Goal: Information Seeking & Learning: Learn about a topic

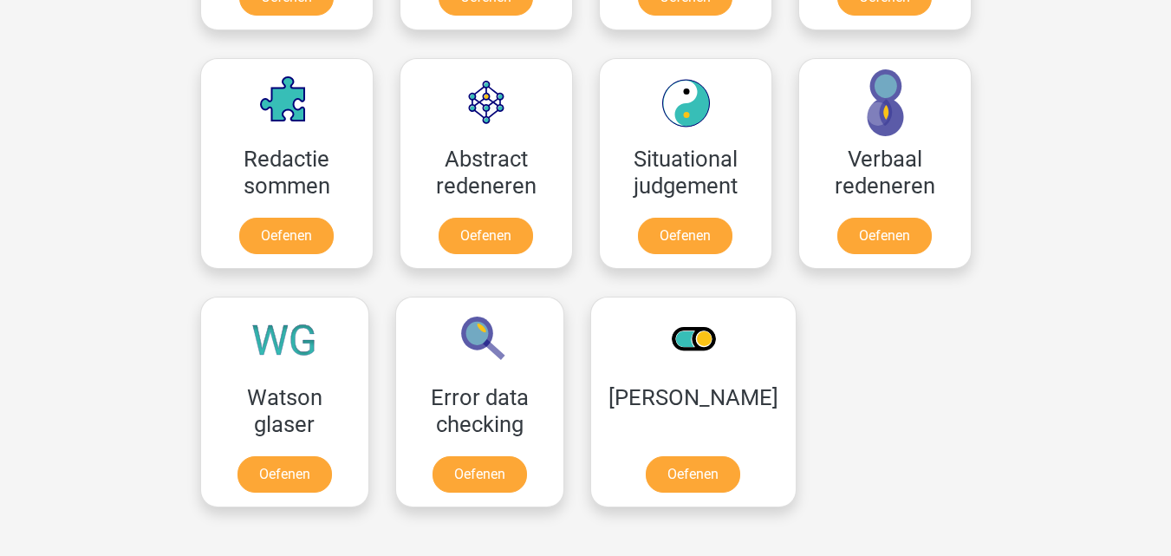
scroll to position [1474, 0]
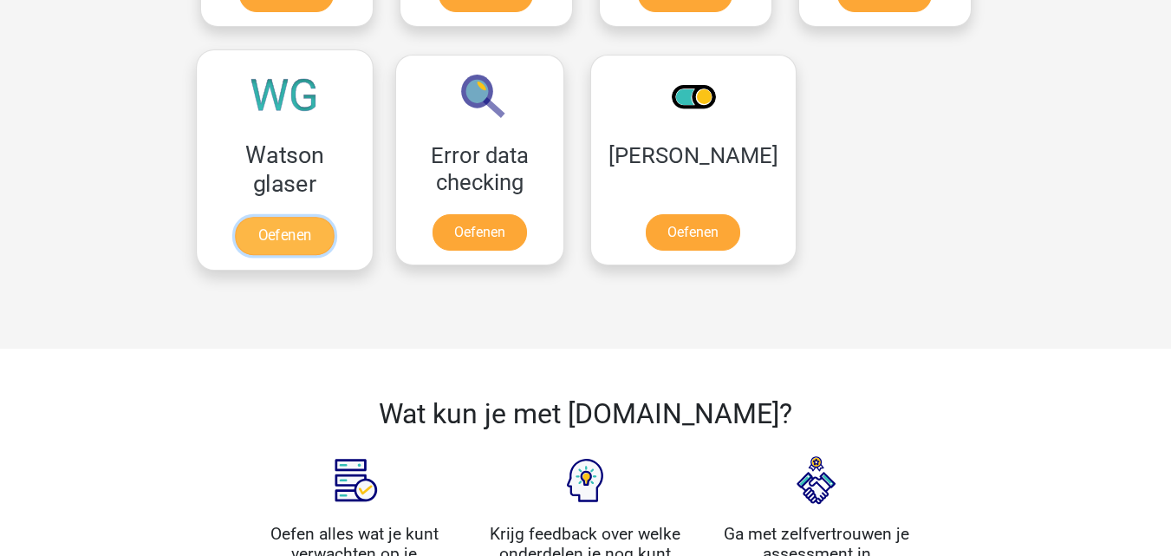
click at [317, 241] on link "Oefenen" at bounding box center [284, 236] width 99 height 38
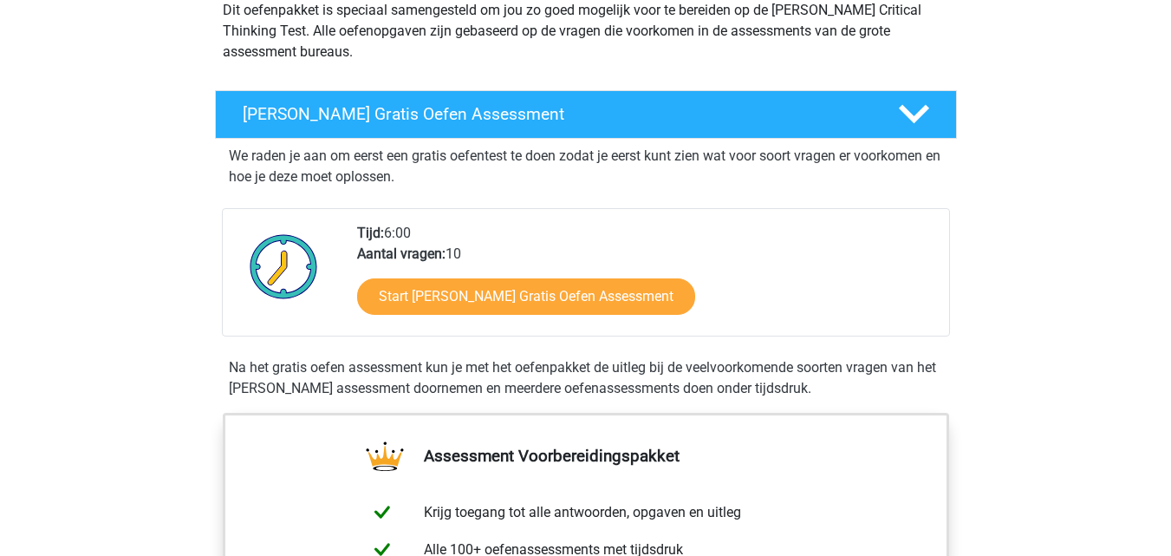
scroll to position [260, 0]
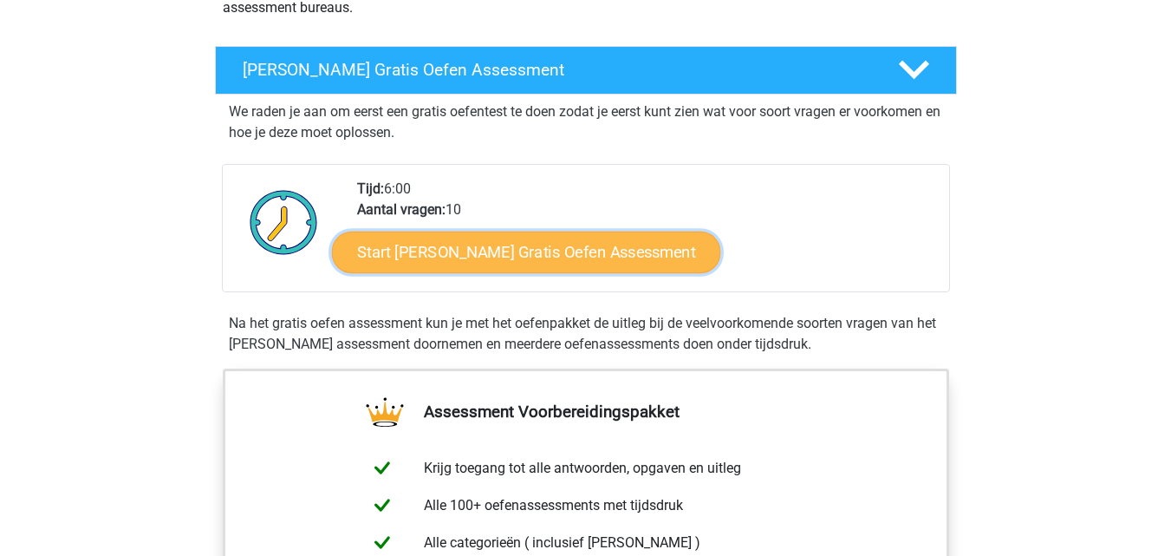
click at [612, 239] on link "Start Watson Glaser Gratis Oefen Assessment" at bounding box center [526, 252] width 389 height 42
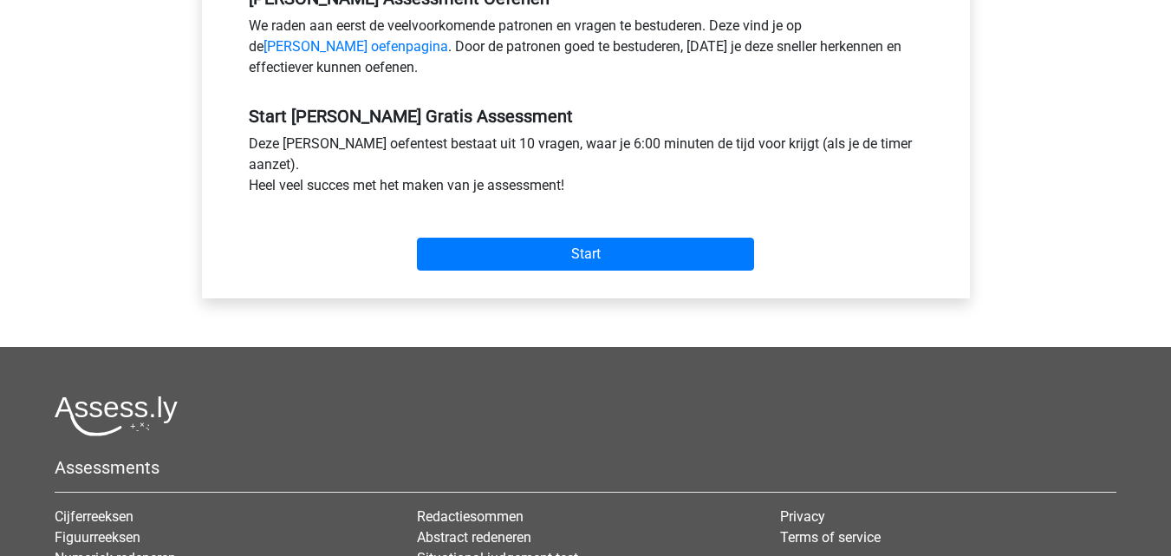
scroll to position [607, 0]
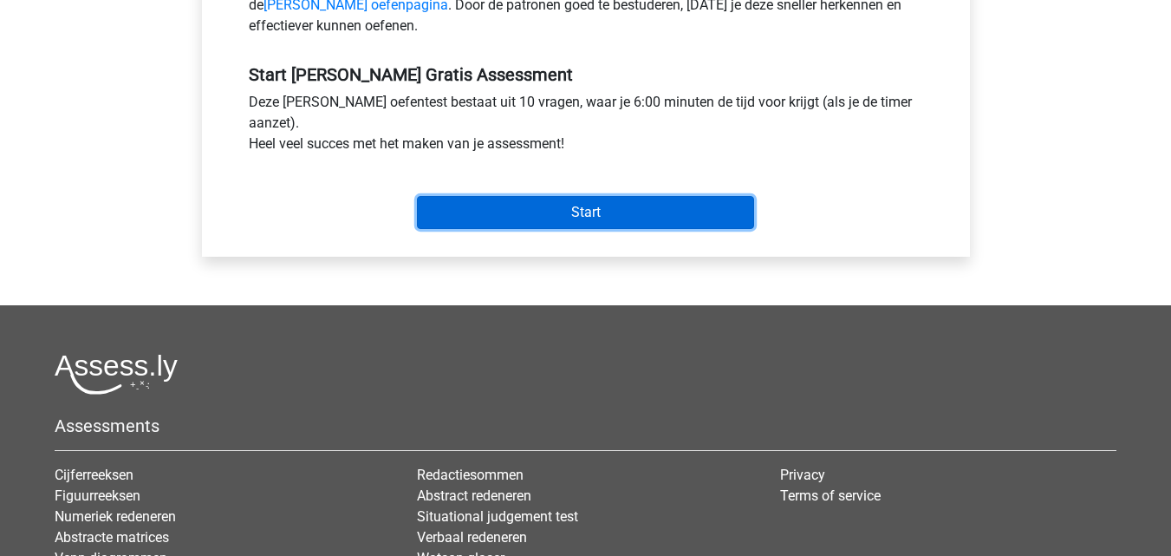
click at [669, 199] on input "Start" at bounding box center [585, 212] width 337 height 33
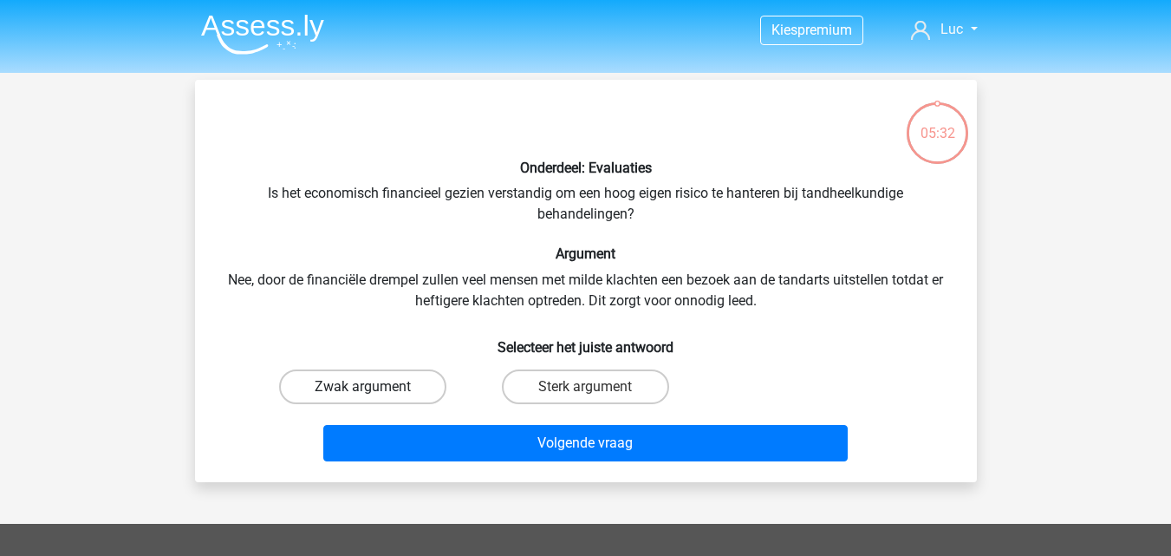
click at [395, 387] on label "Zwak argument" at bounding box center [362, 386] width 167 height 35
click at [374, 387] on input "Zwak argument" at bounding box center [367, 392] width 11 height 11
radio input "true"
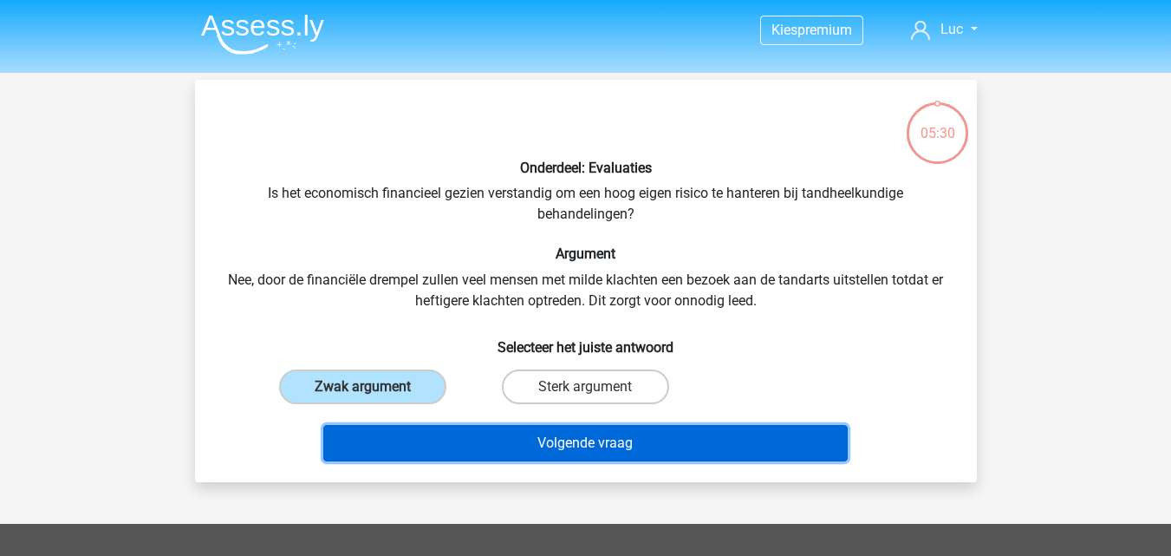
click at [467, 444] on button "Volgende vraag" at bounding box center [585, 443] width 524 height 36
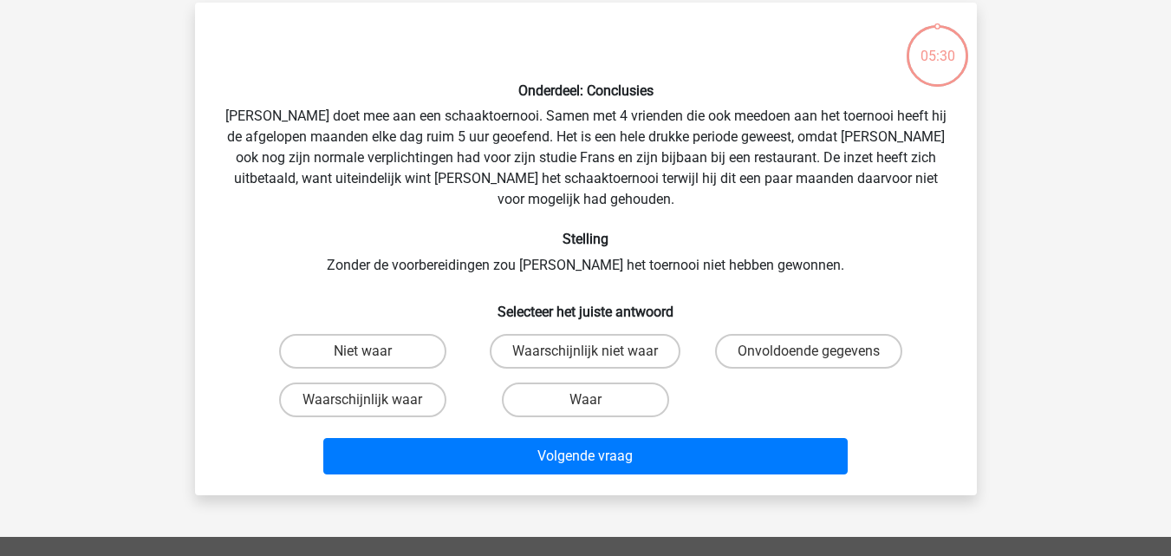
scroll to position [80, 0]
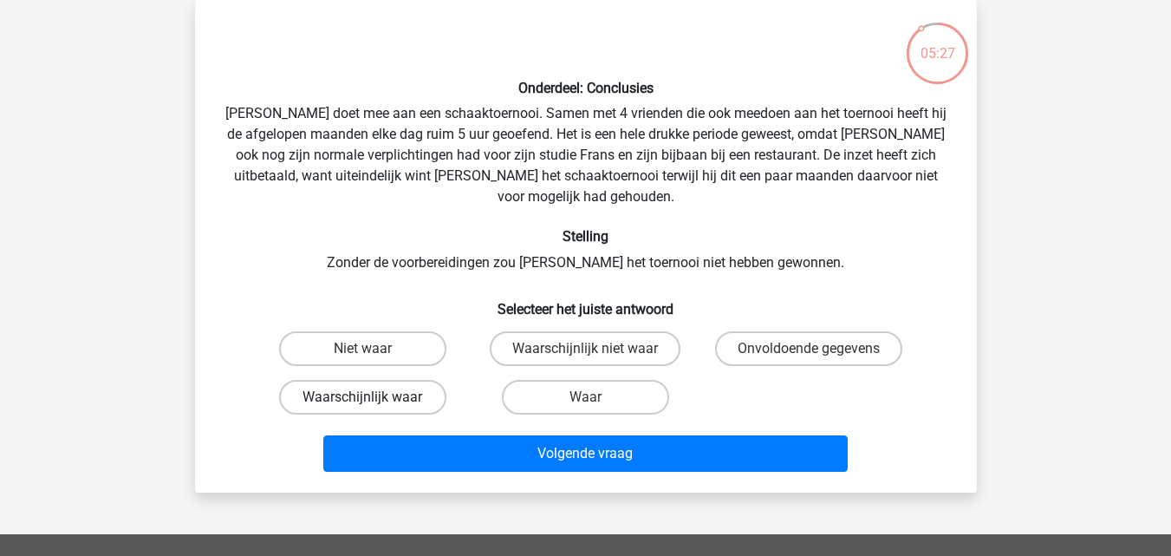
click at [387, 380] on label "Waarschijnlijk waar" at bounding box center [362, 397] width 167 height 35
click at [374, 397] on input "Waarschijnlijk waar" at bounding box center [367, 402] width 11 height 11
radio input "true"
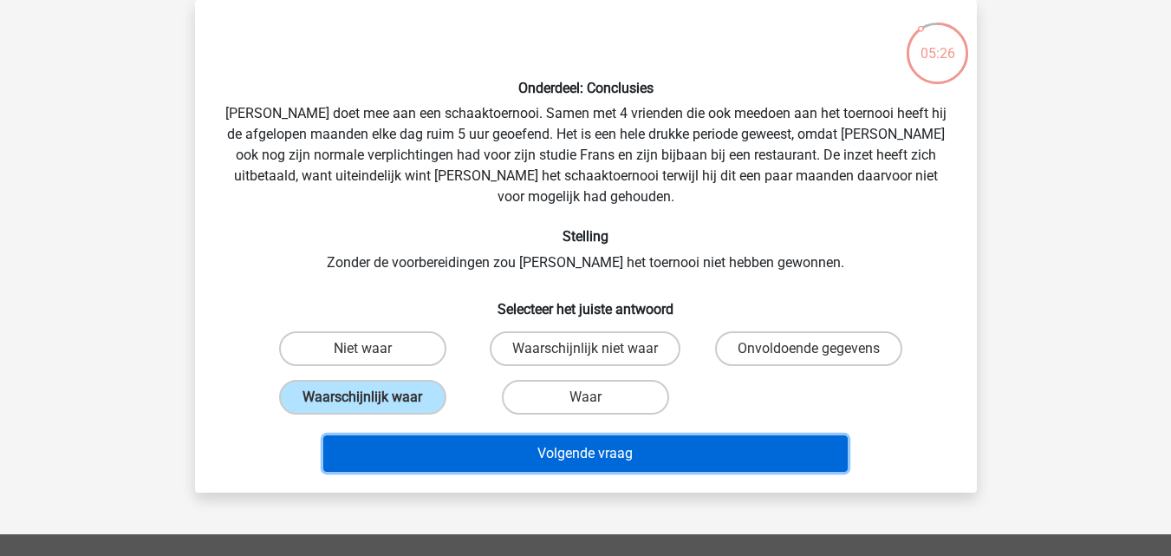
click at [507, 435] on button "Volgende vraag" at bounding box center [585, 453] width 524 height 36
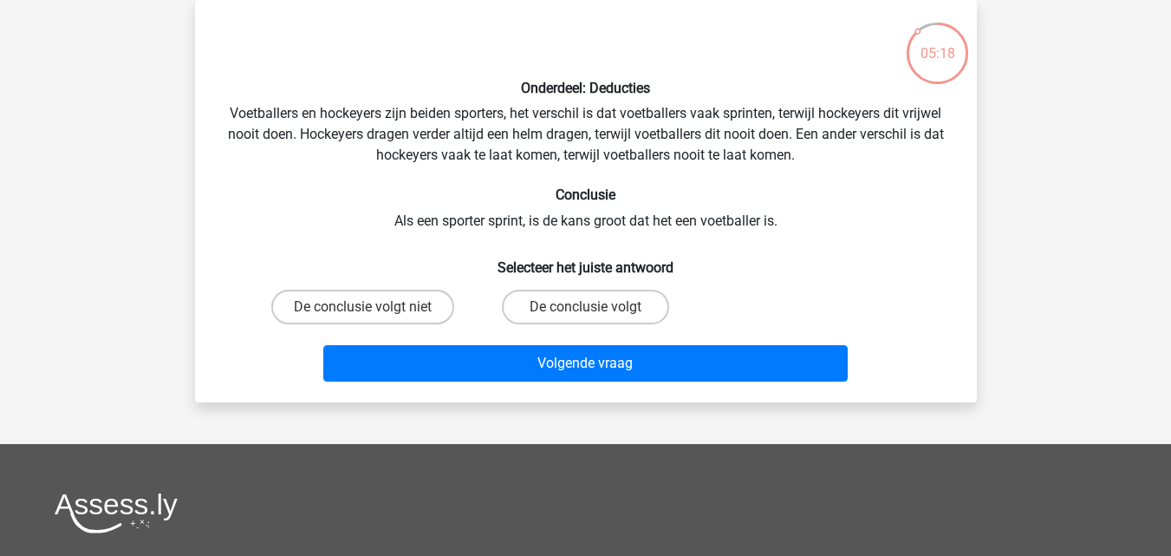
click at [367, 307] on input "De conclusie volgt niet" at bounding box center [367, 312] width 11 height 11
radio input "true"
click at [414, 385] on div "Volgende vraag" at bounding box center [585, 366] width 669 height 43
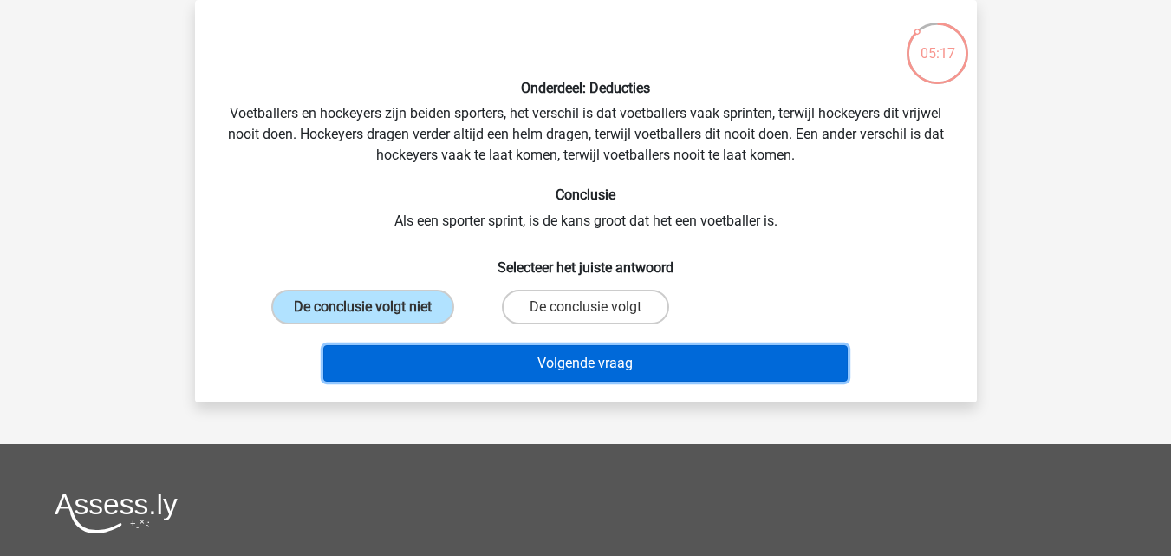
click at [432, 369] on button "Volgende vraag" at bounding box center [585, 363] width 524 height 36
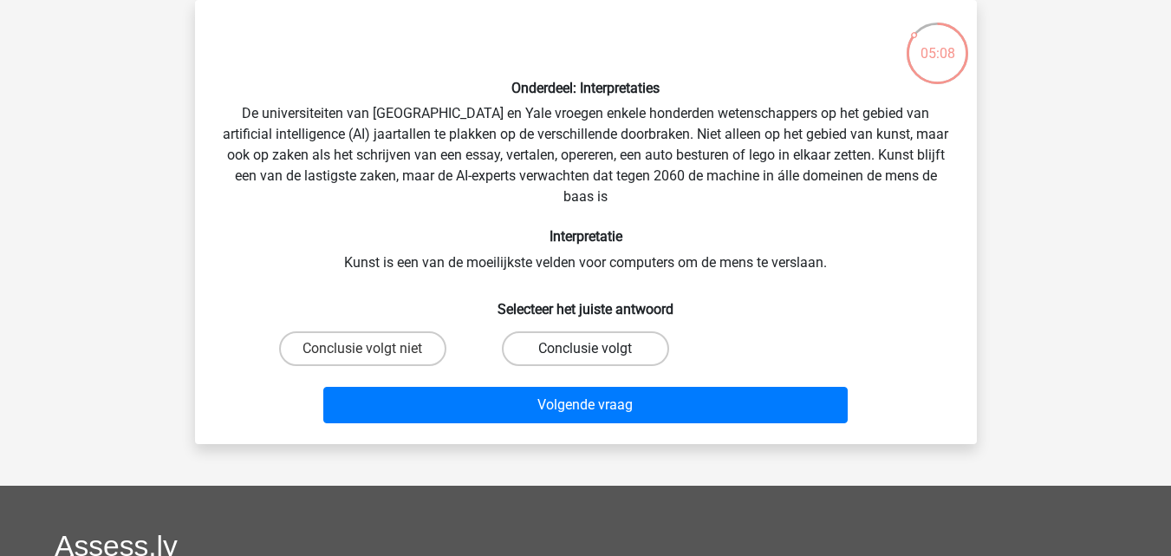
click at [542, 342] on label "Conclusie volgt" at bounding box center [585, 348] width 167 height 35
click at [585, 348] on input "Conclusie volgt" at bounding box center [590, 353] width 11 height 11
radio input "true"
click at [550, 427] on div "Volgende vraag" at bounding box center [585, 408] width 669 height 43
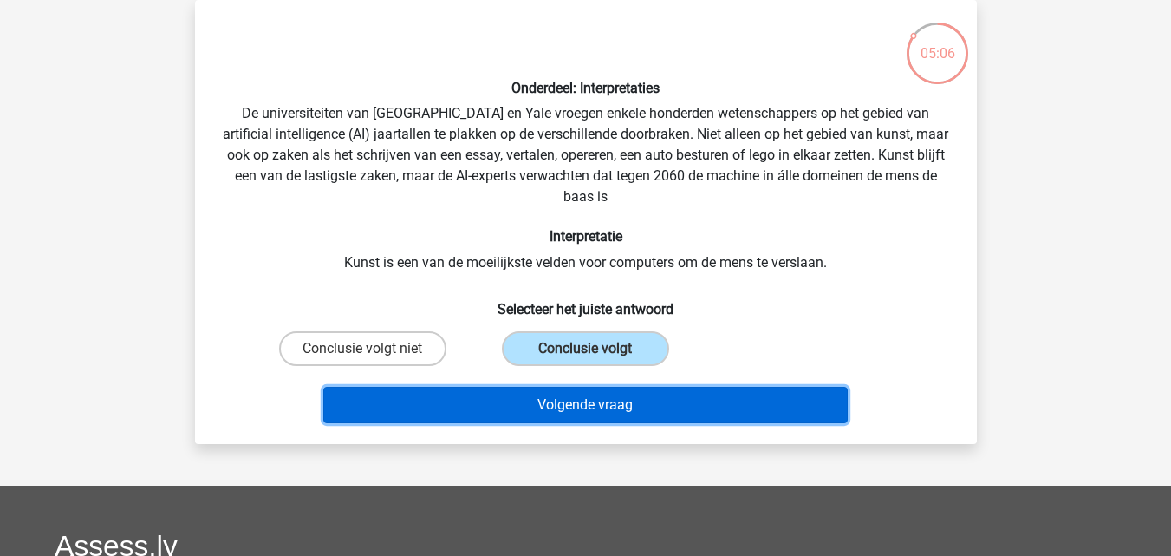
click at [550, 412] on button "Volgende vraag" at bounding box center [585, 405] width 524 height 36
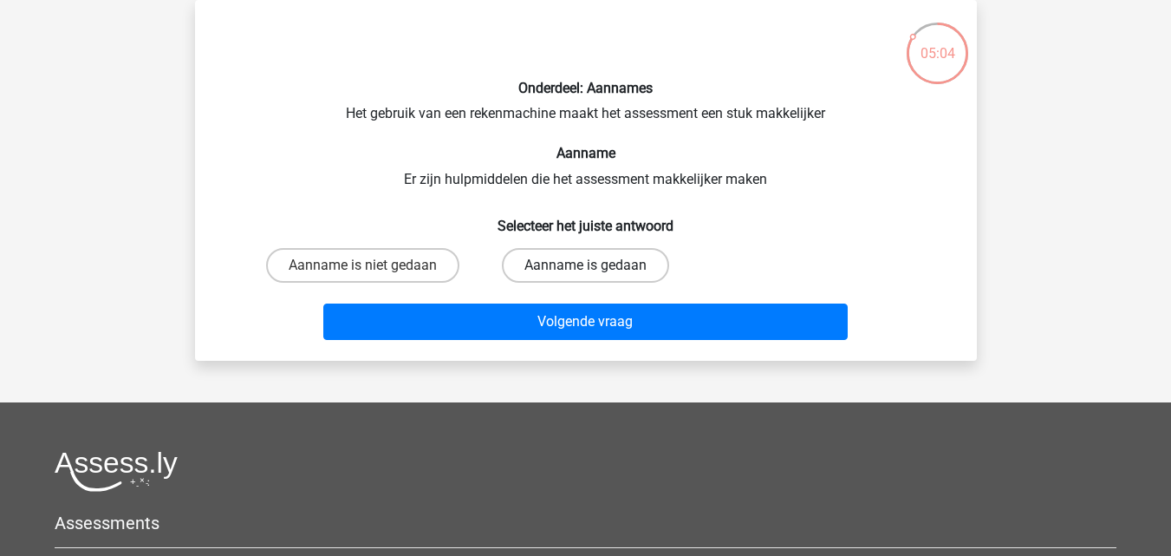
click at [533, 270] on label "Aanname is gedaan" at bounding box center [585, 265] width 167 height 35
click at [585, 270] on input "Aanname is gedaan" at bounding box center [590, 270] width 11 height 11
radio input "true"
click at [522, 350] on div "Onderdeel: Aannames Het gebruik van een rekenmachine maakt het assessment een s…" at bounding box center [586, 180] width 782 height 361
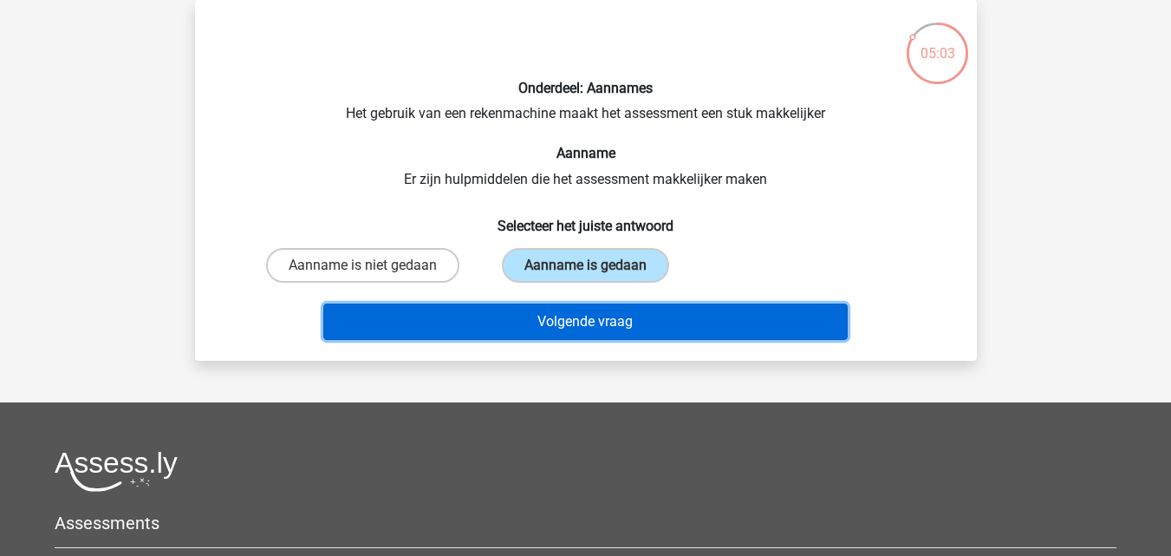
click at [526, 325] on button "Volgende vraag" at bounding box center [585, 321] width 524 height 36
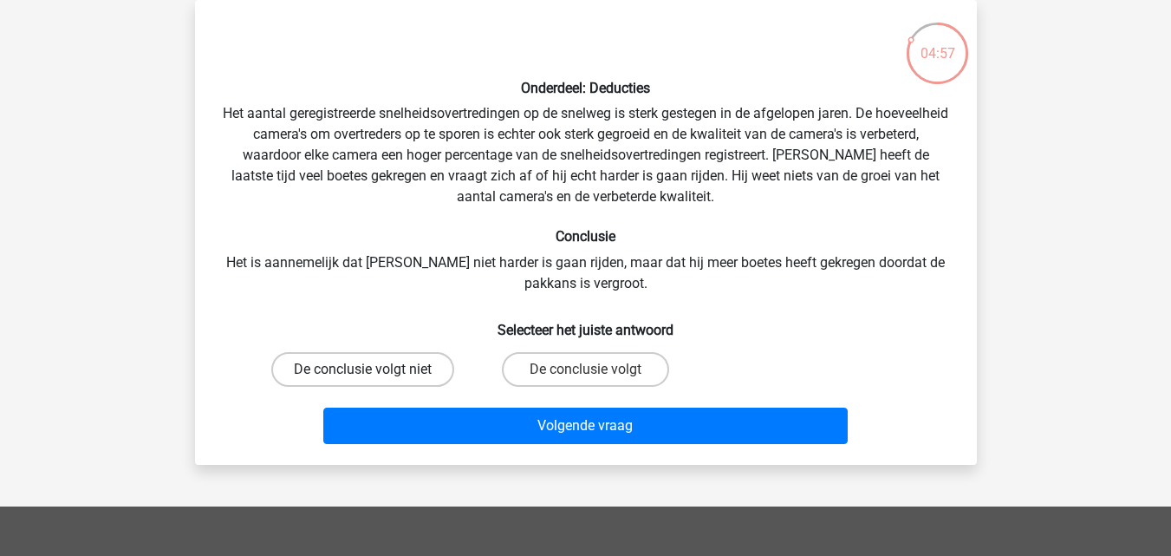
click at [400, 364] on label "De conclusie volgt niet" at bounding box center [362, 369] width 183 height 35
click at [374, 369] on input "De conclusie volgt niet" at bounding box center [367, 374] width 11 height 11
radio input "true"
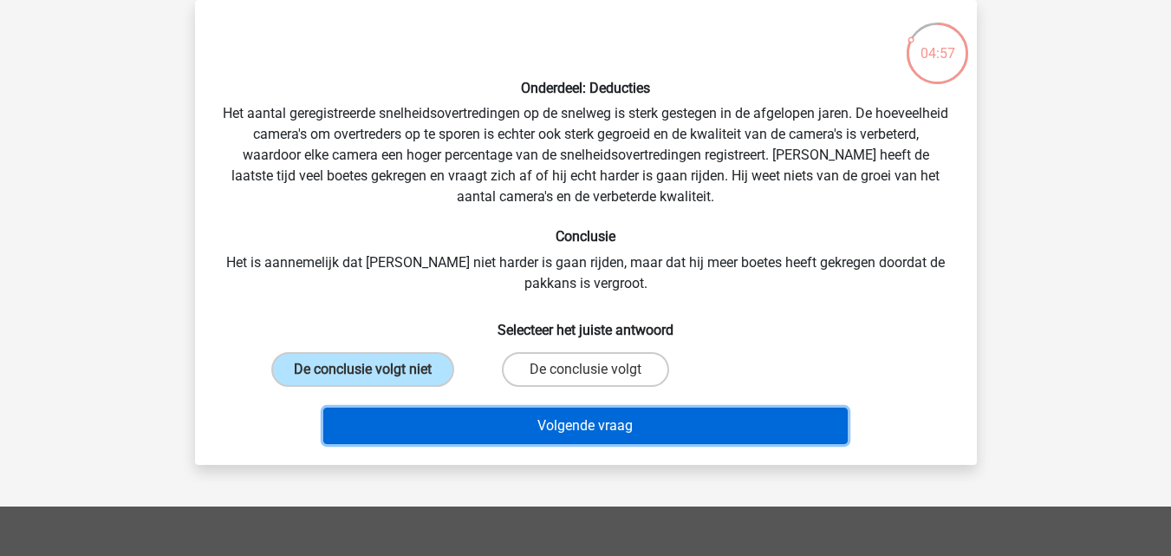
click at [465, 409] on button "Volgende vraag" at bounding box center [585, 425] width 524 height 36
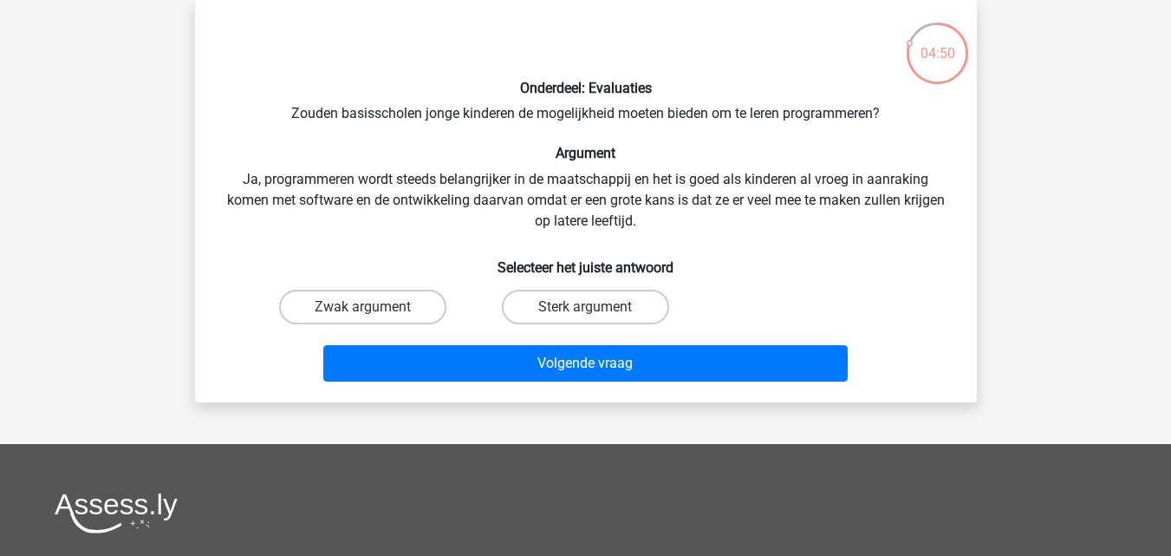
drag, startPoint x: 523, startPoint y: 302, endPoint x: 531, endPoint y: 336, distance: 35.5
click at [524, 304] on label "Sterk argument" at bounding box center [585, 307] width 167 height 35
click at [585, 307] on input "Sterk argument" at bounding box center [590, 312] width 11 height 11
radio input "true"
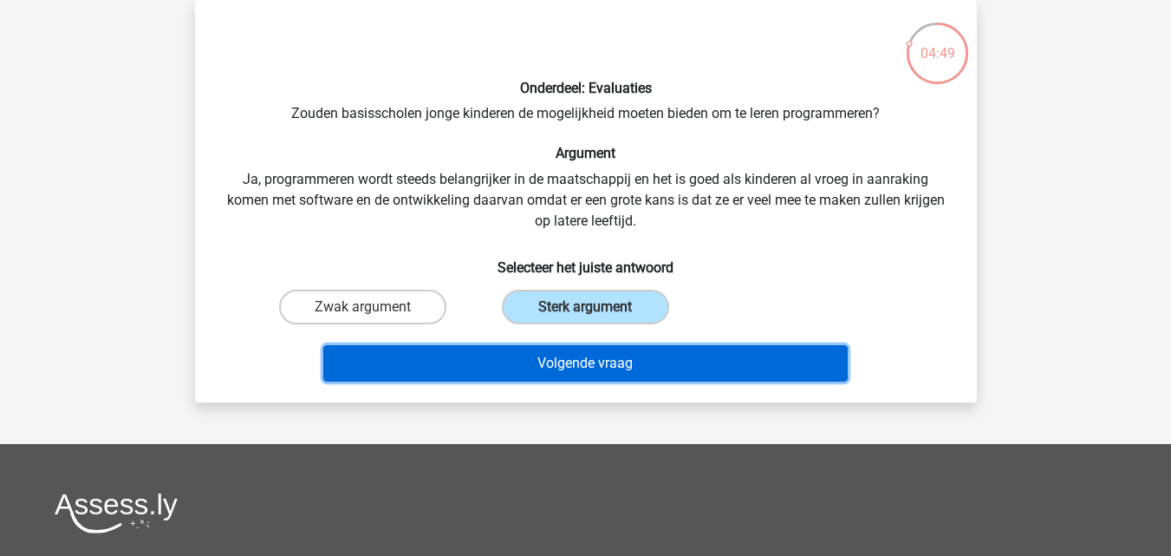
click at [532, 363] on button "Volgende vraag" at bounding box center [585, 363] width 524 height 36
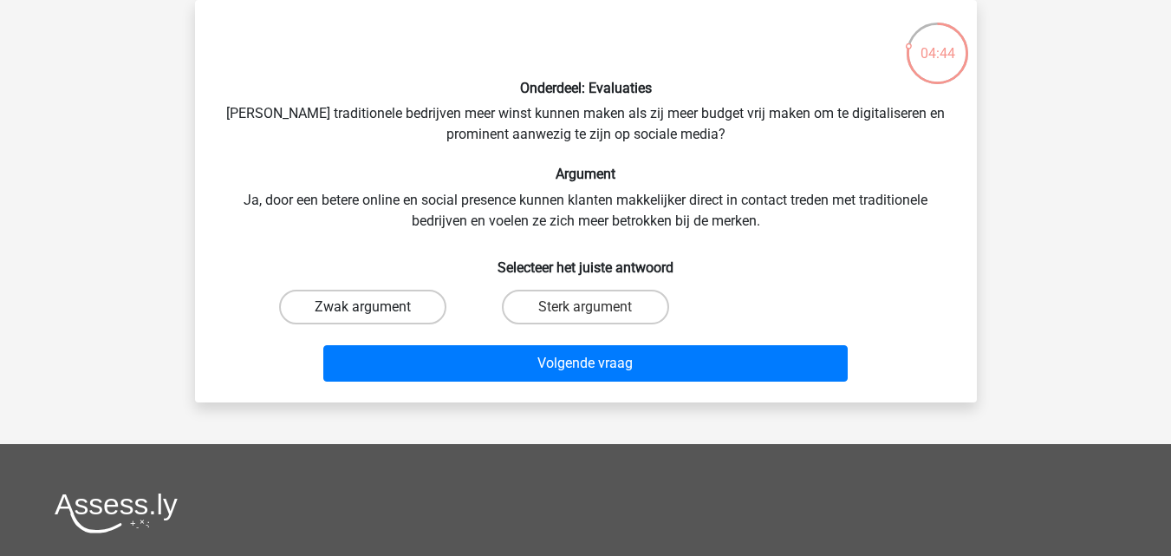
click at [425, 318] on label "Zwak argument" at bounding box center [362, 307] width 167 height 35
click at [374, 318] on input "Zwak argument" at bounding box center [367, 312] width 11 height 11
radio input "true"
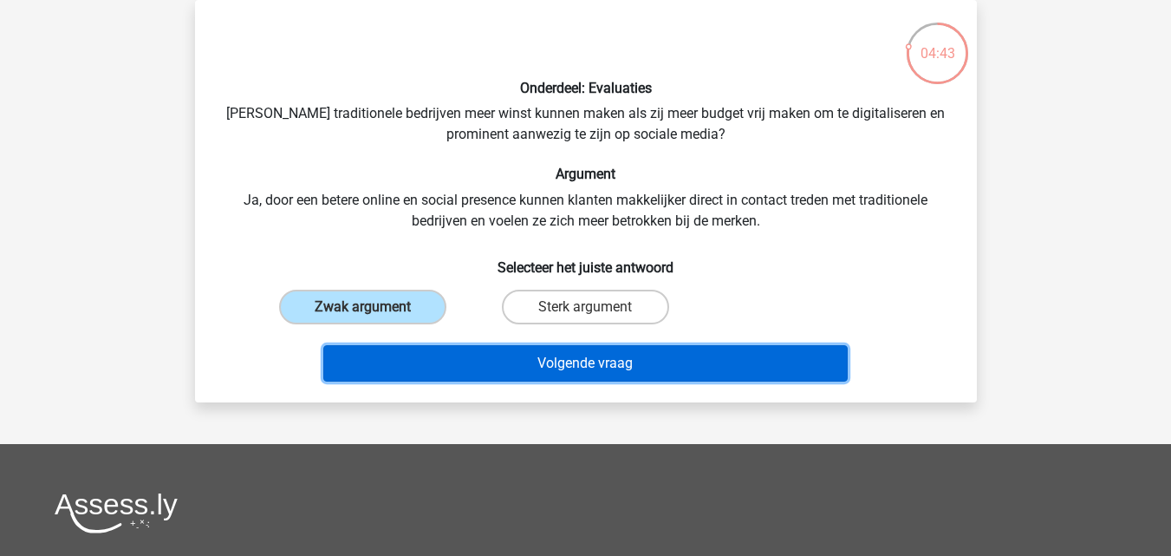
click at [457, 355] on button "Volgende vraag" at bounding box center [585, 363] width 524 height 36
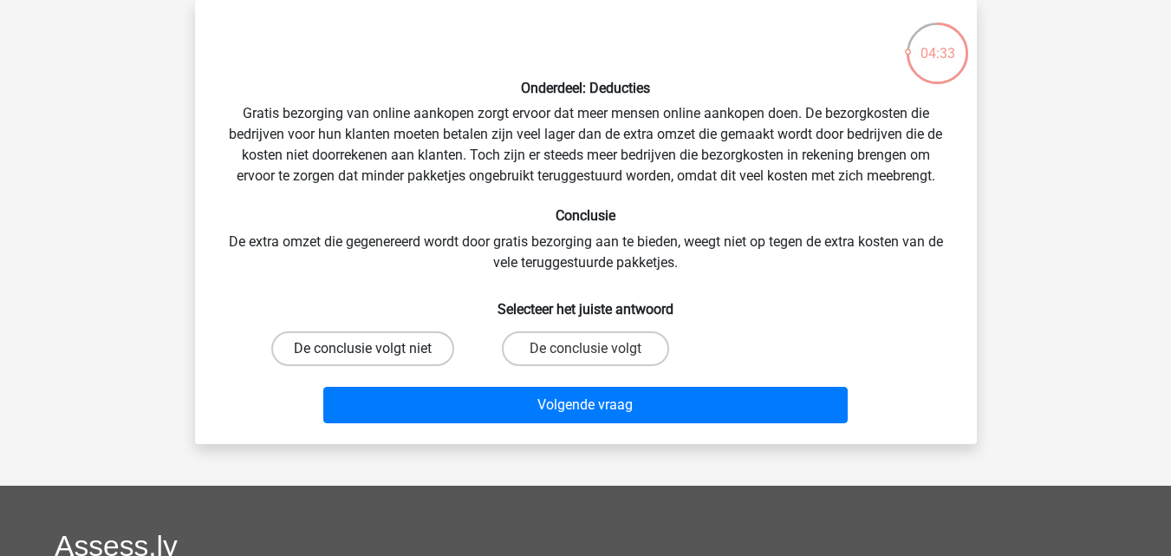
click at [386, 335] on label "De conclusie volgt niet" at bounding box center [362, 348] width 183 height 35
click at [374, 348] on input "De conclusie volgt niet" at bounding box center [367, 353] width 11 height 11
radio input "true"
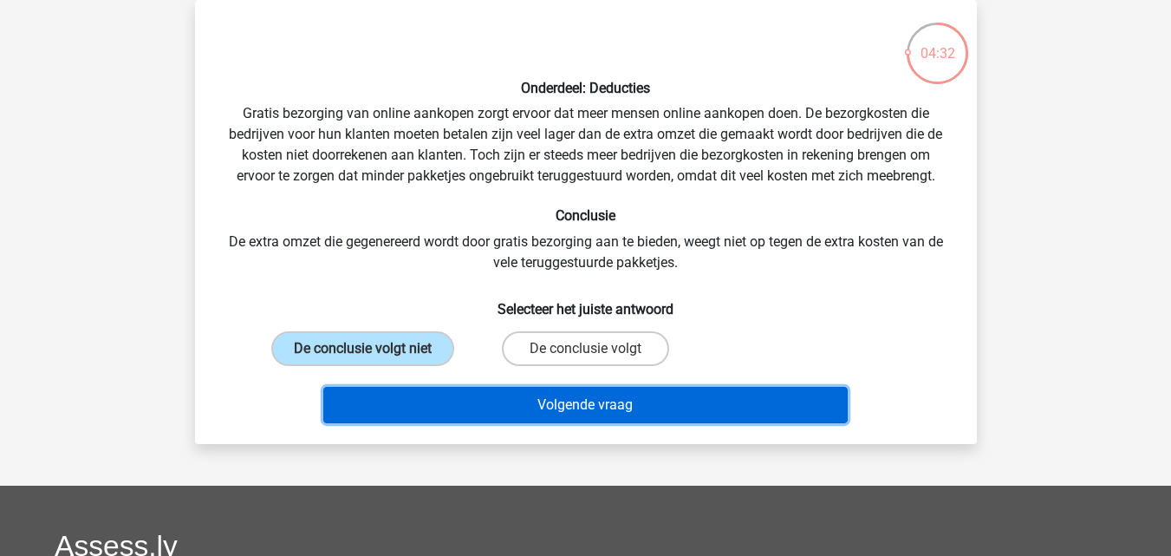
click at [464, 398] on button "Volgende vraag" at bounding box center [585, 405] width 524 height 36
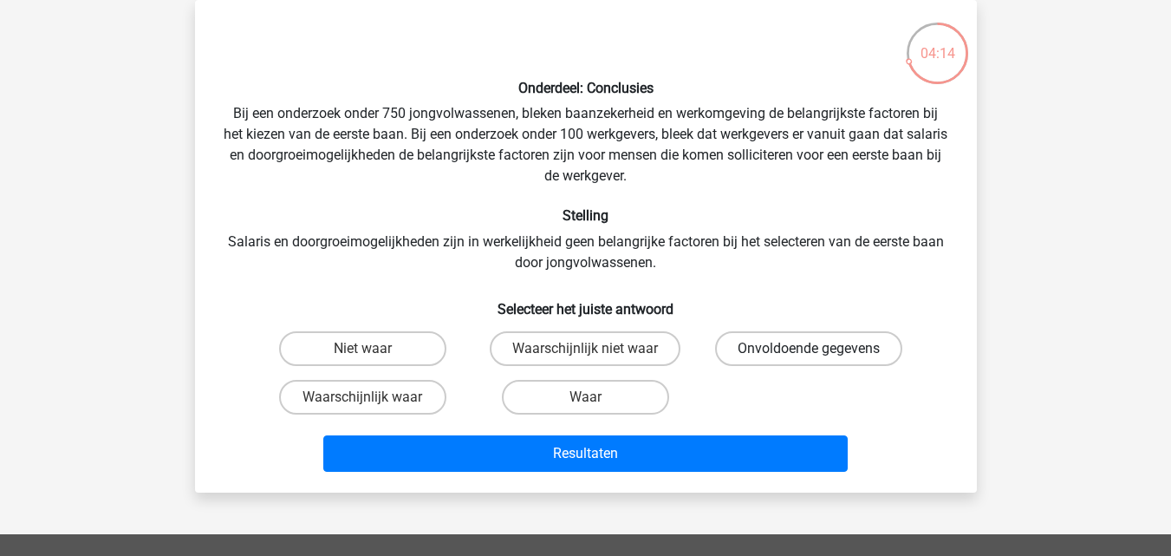
click at [741, 348] on label "Onvoldoende gegevens" at bounding box center [808, 348] width 187 height 35
click at [809, 348] on input "Onvoldoende gegevens" at bounding box center [814, 353] width 11 height 11
radio input "true"
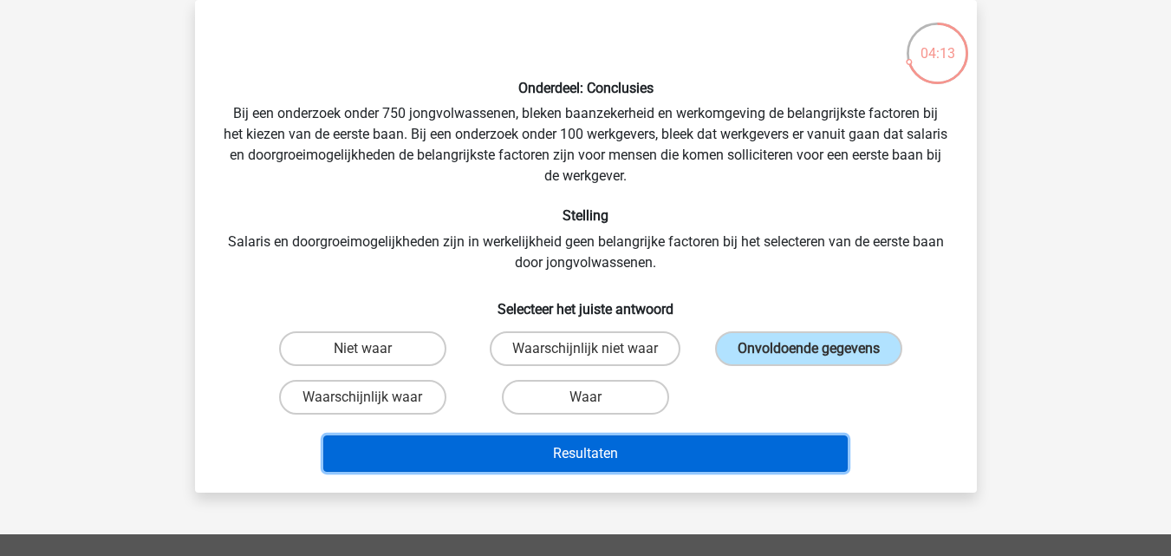
click at [687, 451] on button "Resultaten" at bounding box center [585, 453] width 524 height 36
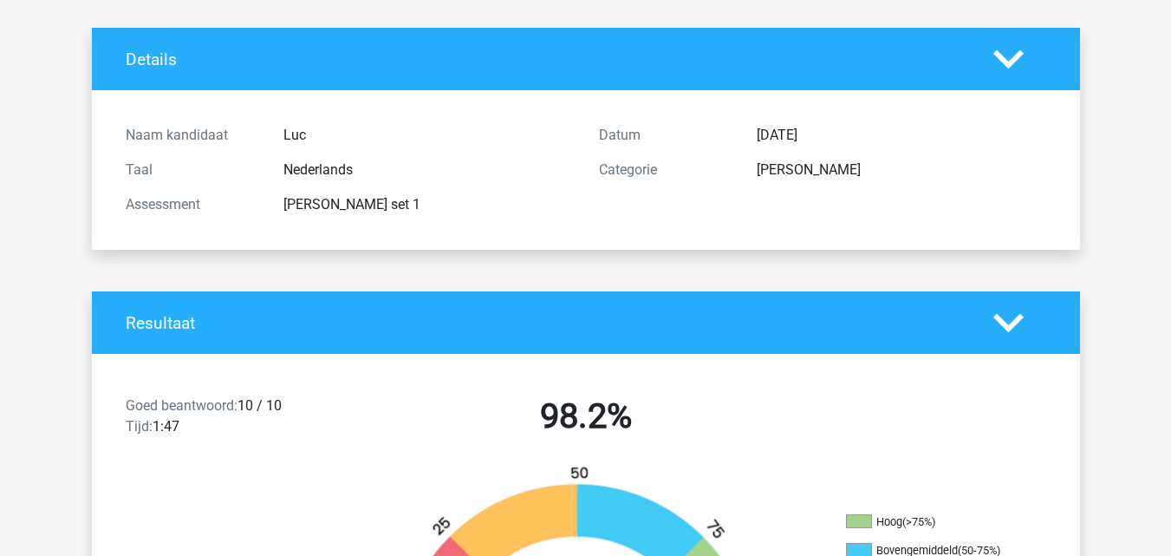
scroll to position [173, 0]
